Goal: Task Accomplishment & Management: Complete application form

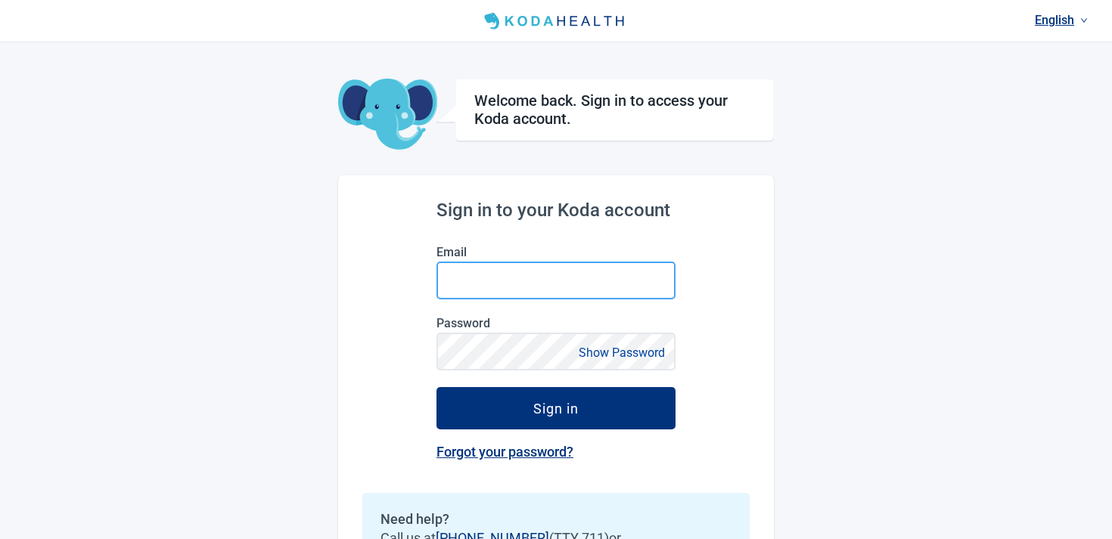
type input "[EMAIL_ADDRESS][DOMAIN_NAME]"
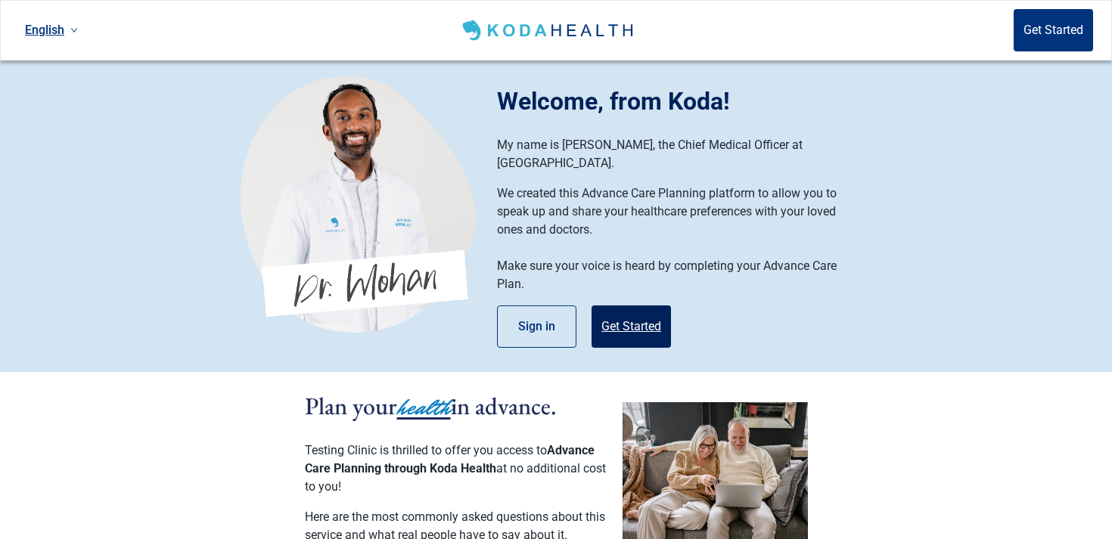
click at [634, 308] on button "Get Started" at bounding box center [631, 327] width 79 height 42
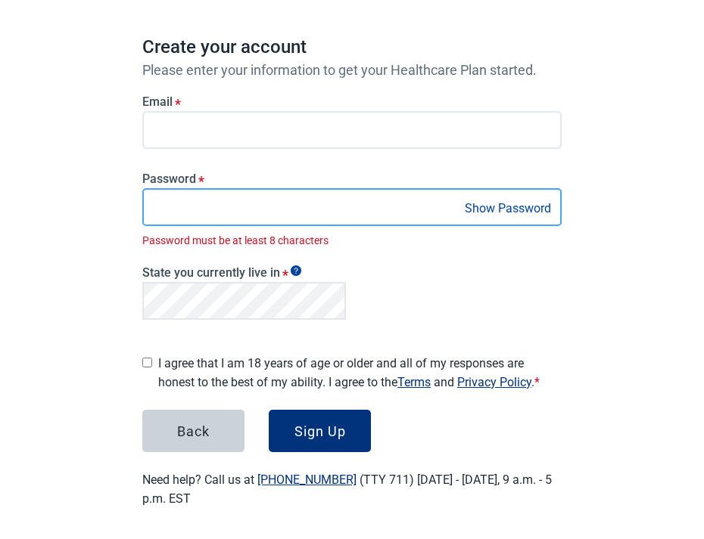
scroll to position [115, 0]
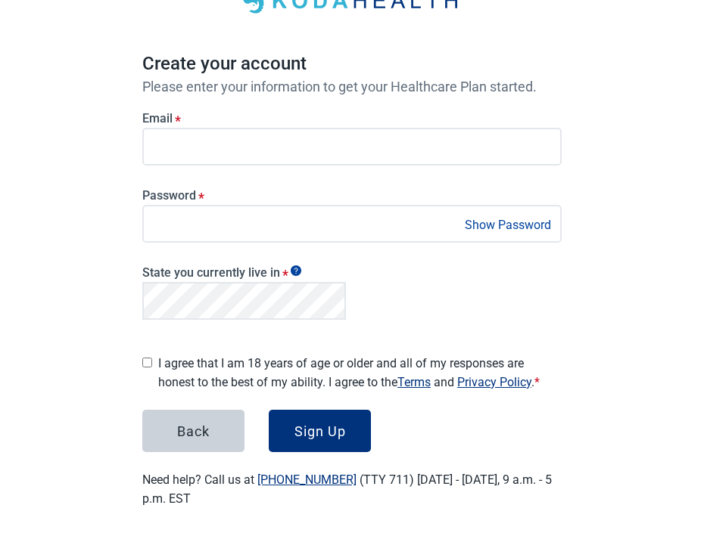
click at [117, 295] on main "Create your account Please enter your information to get your Healthcare Plan s…" at bounding box center [352, 229] width 492 height 629
click at [157, 362] on div "I agree that I am 18 years of age or older and all of my responses are honest t…" at bounding box center [351, 370] width 419 height 44
click at [152, 356] on div "I agree that I am 18 years of age or older and all of my responses are honest t…" at bounding box center [351, 370] width 419 height 44
click at [147, 358] on input "I agree that I am 18 years of age or older and all of my responses are honest t…" at bounding box center [147, 363] width 10 height 10
checkbox input "true"
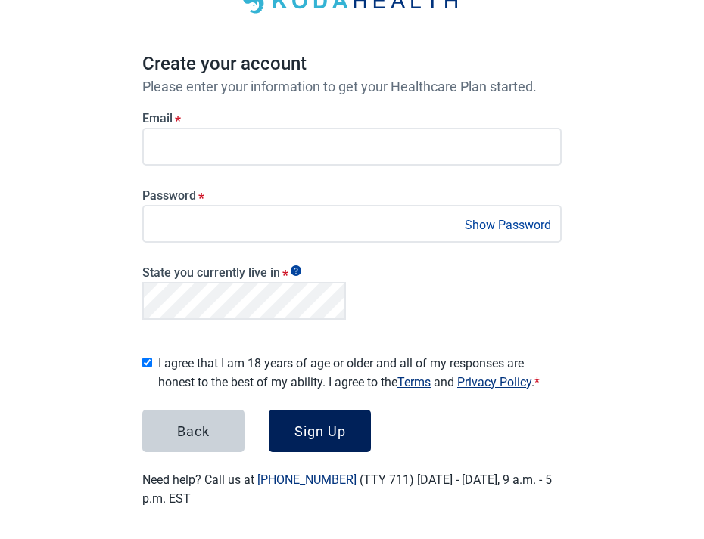
click at [302, 415] on button "Sign Up" at bounding box center [320, 431] width 102 height 42
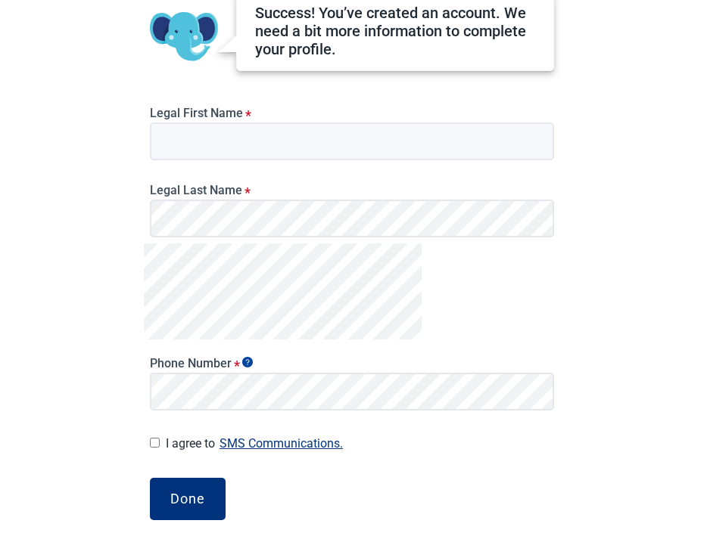
scroll to position [141, 0]
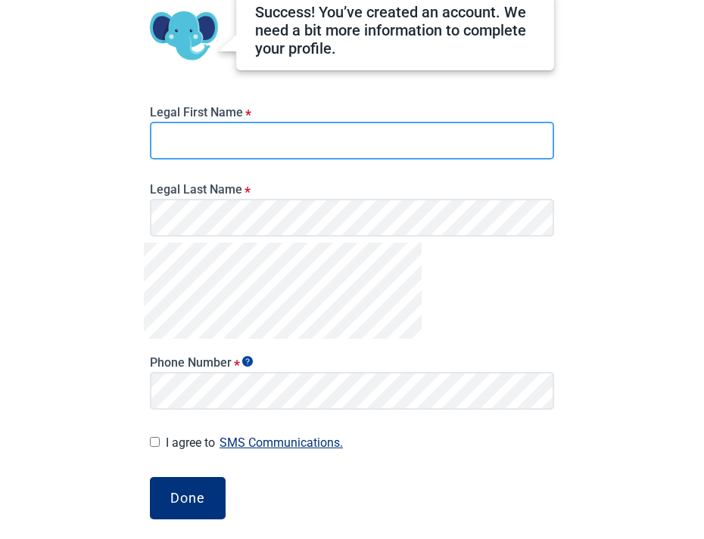
click at [424, 126] on input "Legal First Name *" at bounding box center [352, 141] width 404 height 38
type input "Ian"
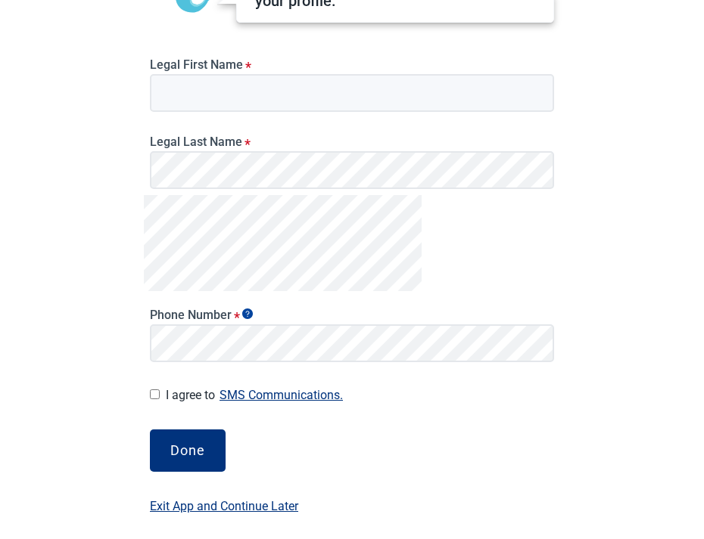
scroll to position [196, 0]
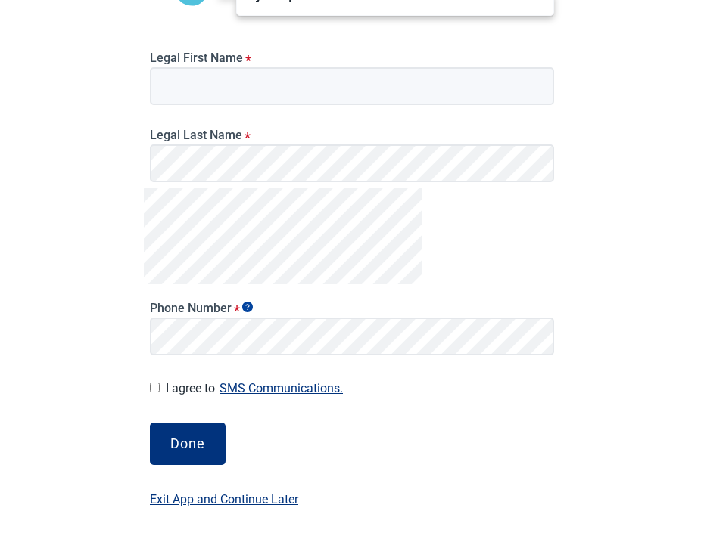
click at [188, 503] on label "Exit App and Continue Later" at bounding box center [224, 499] width 148 height 19
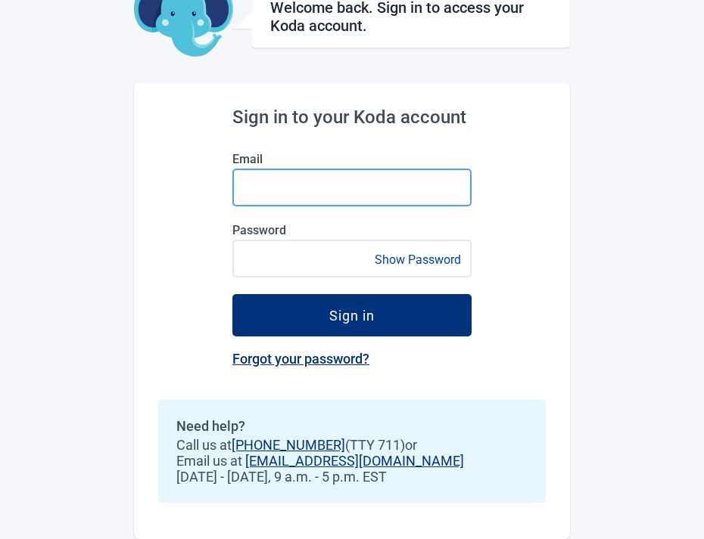
type input "[EMAIL_ADDRESS][DOMAIN_NAME]"
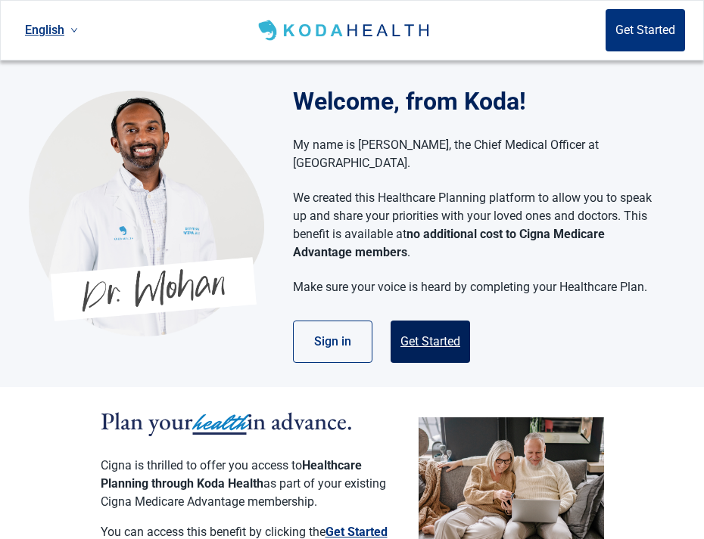
click at [425, 321] on button "Get Started" at bounding box center [429, 342] width 79 height 42
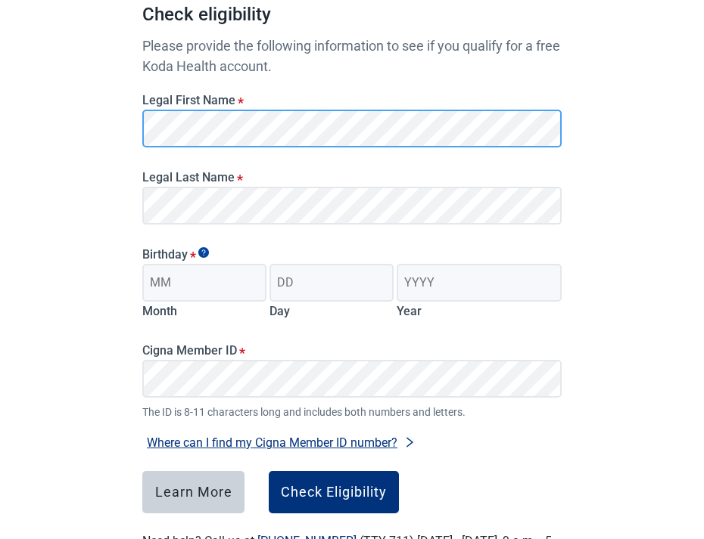
scroll to position [163, 0]
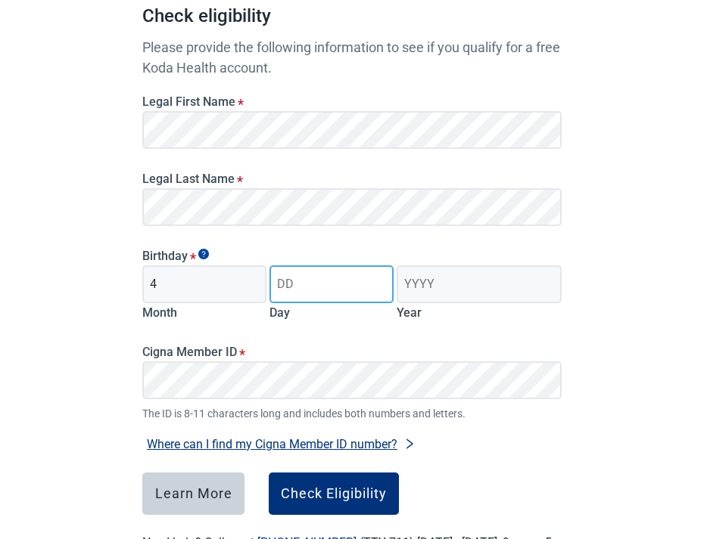
type input "04"
type input "23"
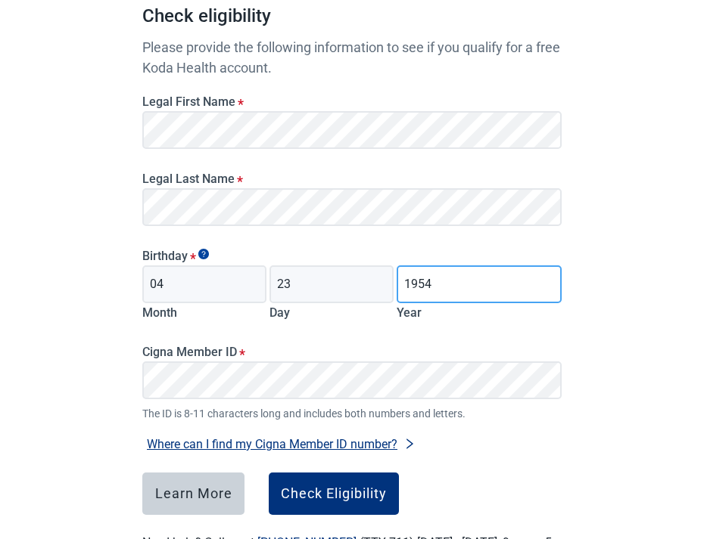
type input "1954"
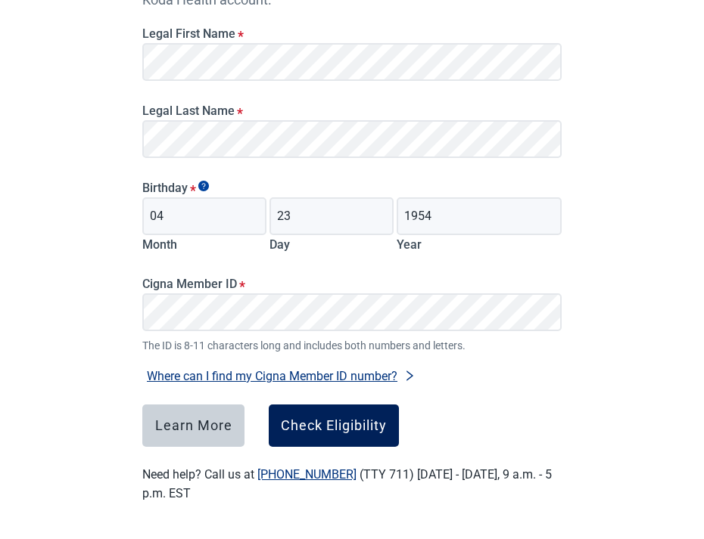
click at [315, 419] on div "Check Eligibility" at bounding box center [334, 425] width 106 height 15
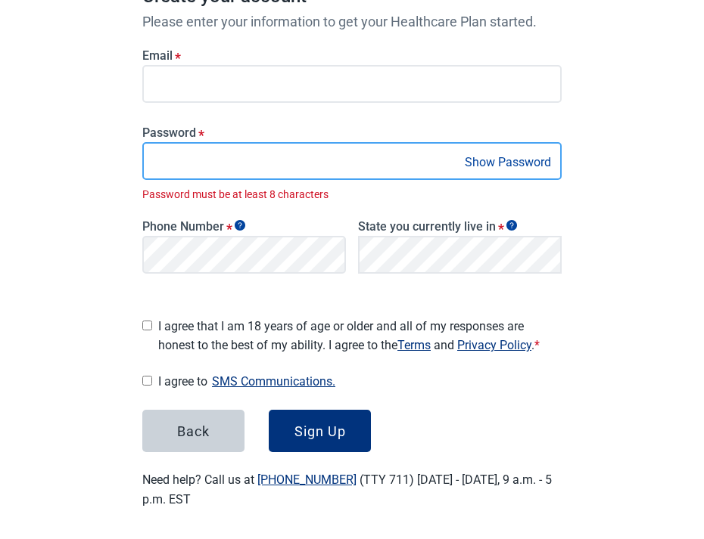
scroll to position [241, 0]
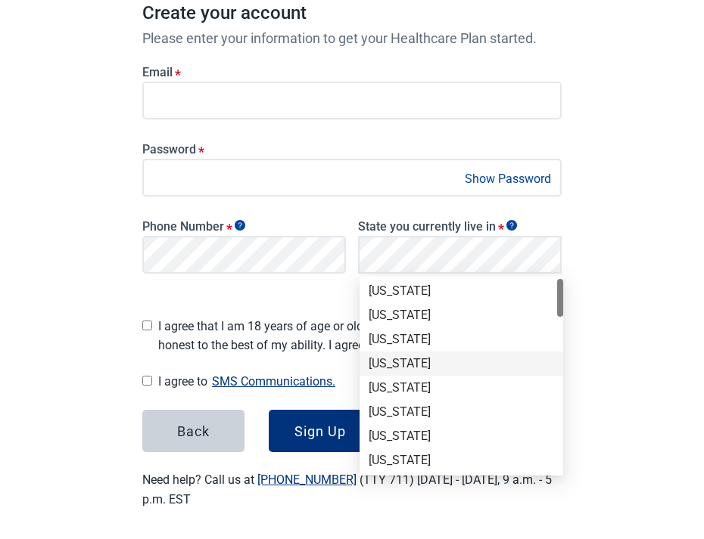
click at [407, 361] on div "[US_STATE]" at bounding box center [460, 364] width 185 height 17
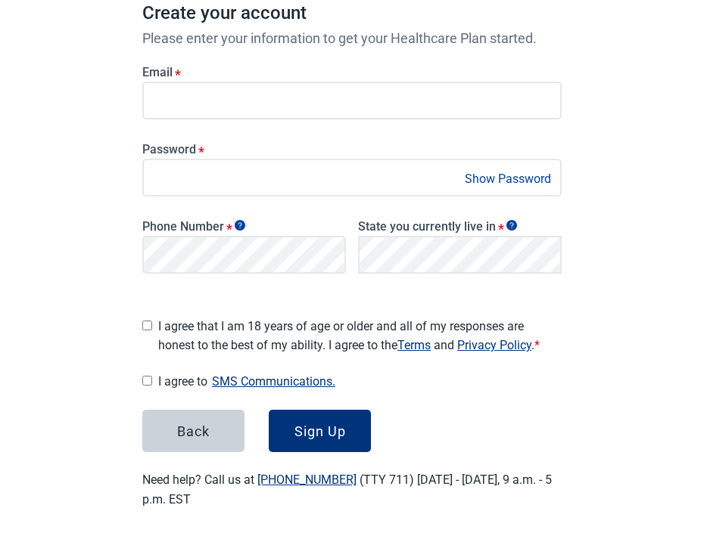
click at [242, 340] on span "I agree that I am 18 years of age or older and all of my responses are honest t…" at bounding box center [359, 336] width 403 height 38
click at [152, 331] on input "I agree that I am 18 years of age or older and all of my responses are honest t…" at bounding box center [147, 326] width 10 height 10
checkbox input "true"
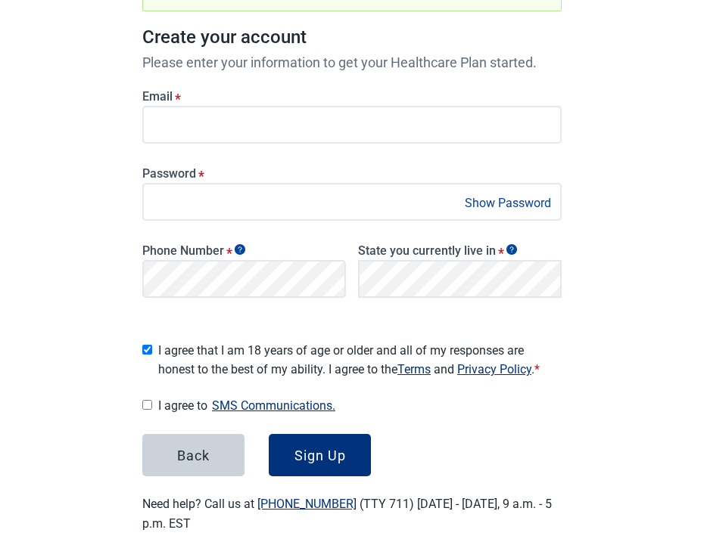
scroll to position [214, 0]
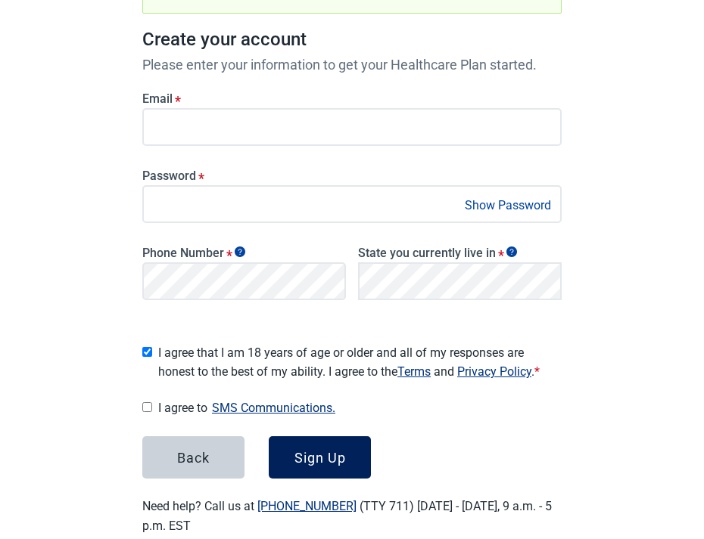
click at [276, 443] on button "Sign Up" at bounding box center [320, 457] width 102 height 42
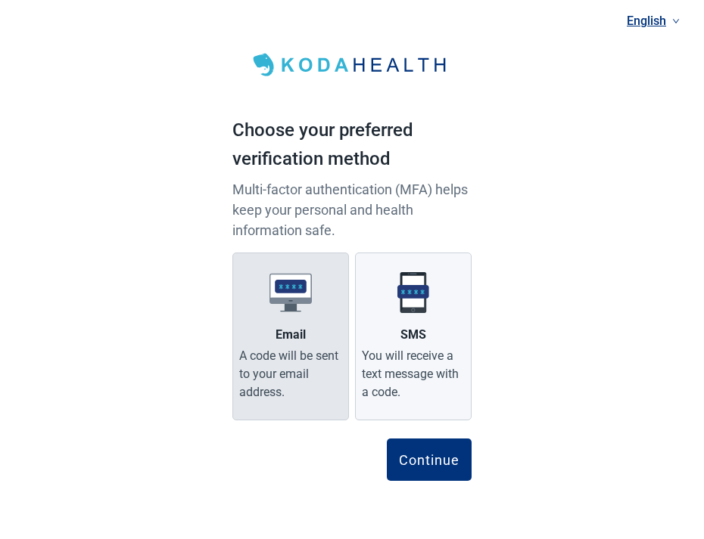
click at [288, 340] on div "Email" at bounding box center [290, 335] width 30 height 18
click at [0, 0] on input "Email A code will be sent to your email address." at bounding box center [0, 0] width 0 height 0
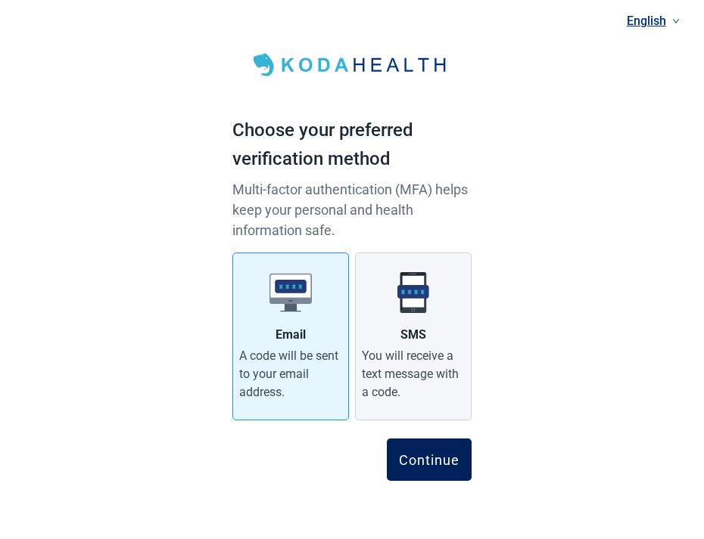
click at [401, 465] on div "Continue" at bounding box center [429, 459] width 61 height 15
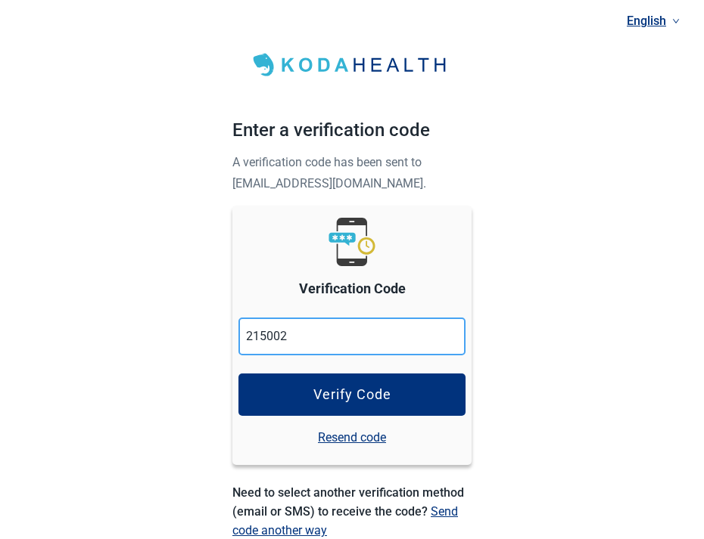
type input "215002"
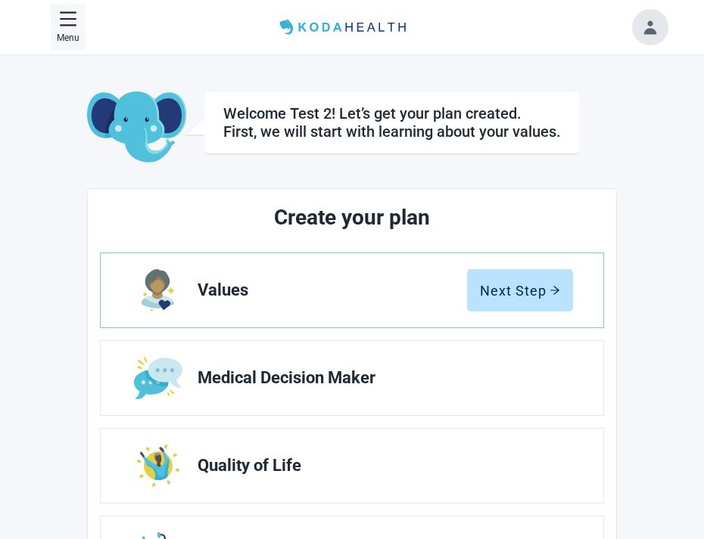
click at [62, 21] on icon "menu" at bounding box center [68, 19] width 18 height 18
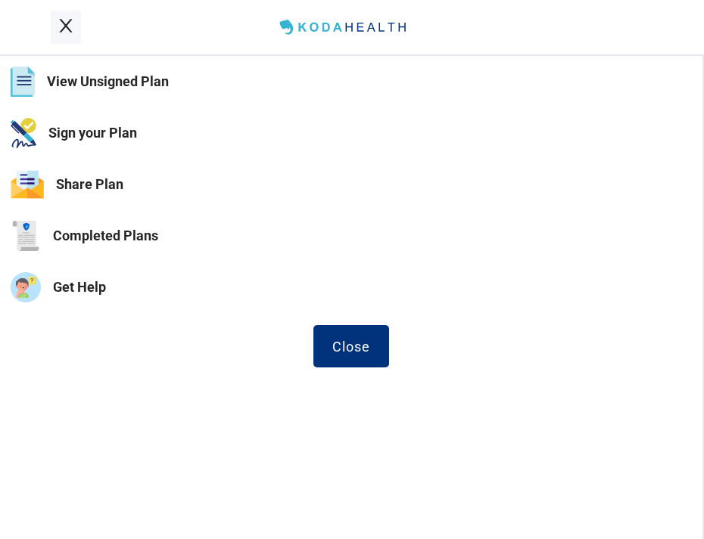
click at [82, 121] on button "Sign your Plan" at bounding box center [351, 132] width 702 height 51
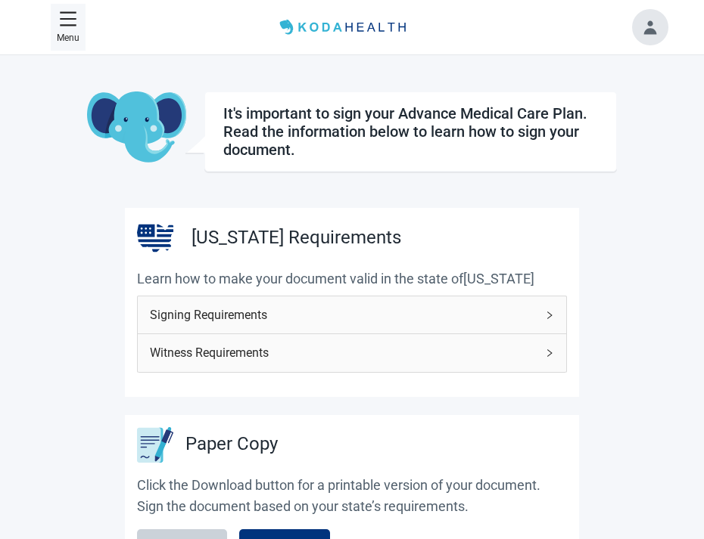
click at [70, 14] on icon "menu" at bounding box center [68, 19] width 18 height 18
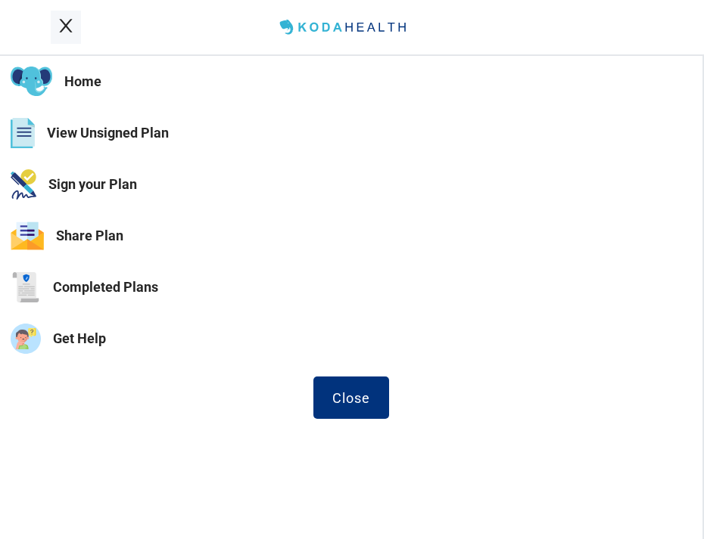
click at [97, 77] on button "Home" at bounding box center [351, 81] width 702 height 51
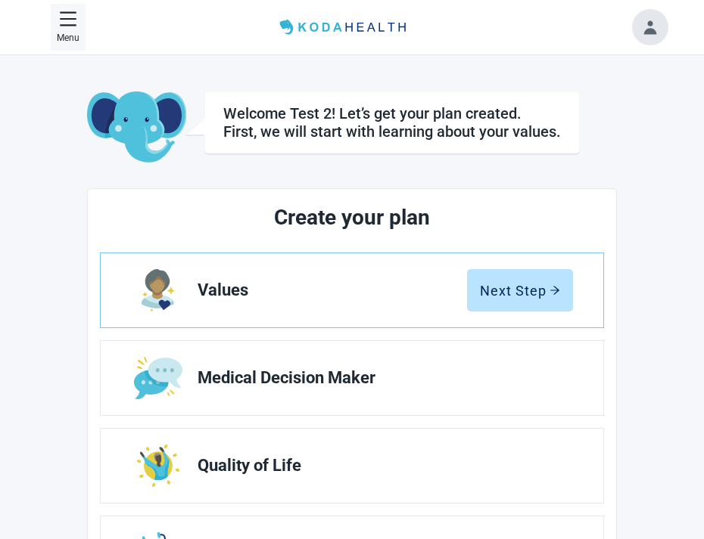
click at [645, 39] on button "Toggle account menu" at bounding box center [650, 27] width 36 height 36
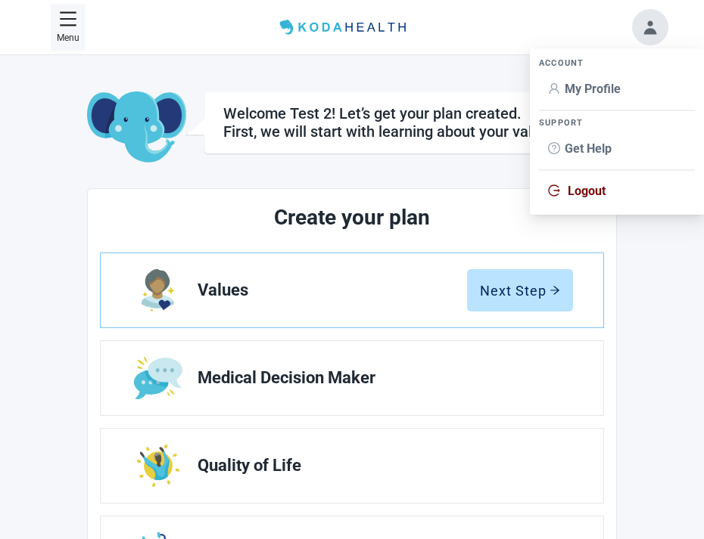
click at [588, 192] on span "Logout" at bounding box center [586, 191] width 38 height 14
